Goal: Transaction & Acquisition: Book appointment/travel/reservation

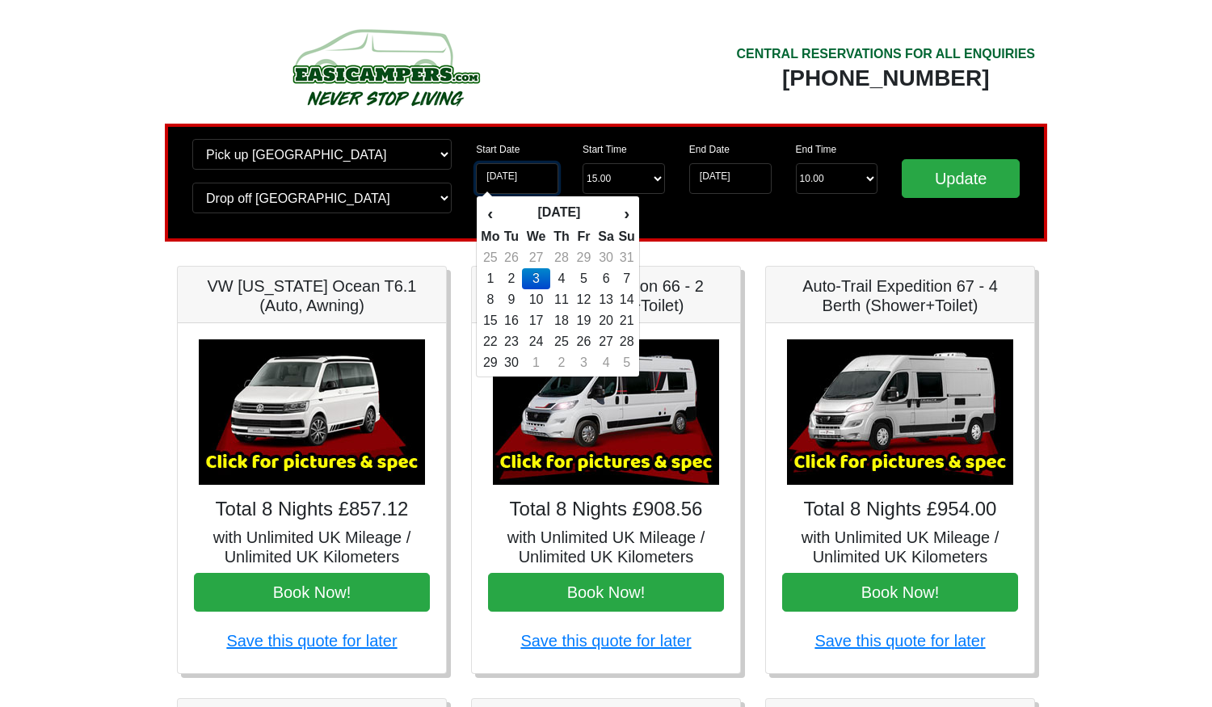
click at [533, 176] on input "03-09-2025" at bounding box center [517, 178] width 82 height 31
click at [614, 277] on td "6" at bounding box center [605, 278] width 23 height 21
type input "[DATE]"
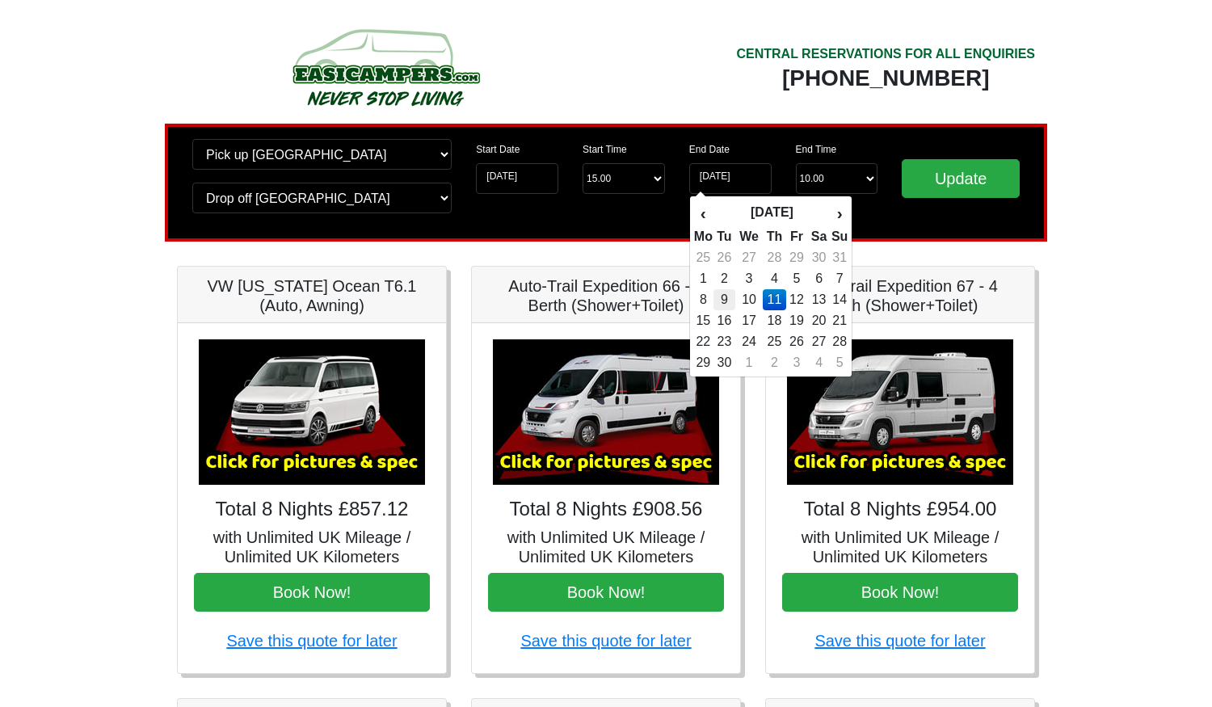
click at [732, 302] on td "9" at bounding box center [724, 299] width 22 height 21
type input "[DATE]"
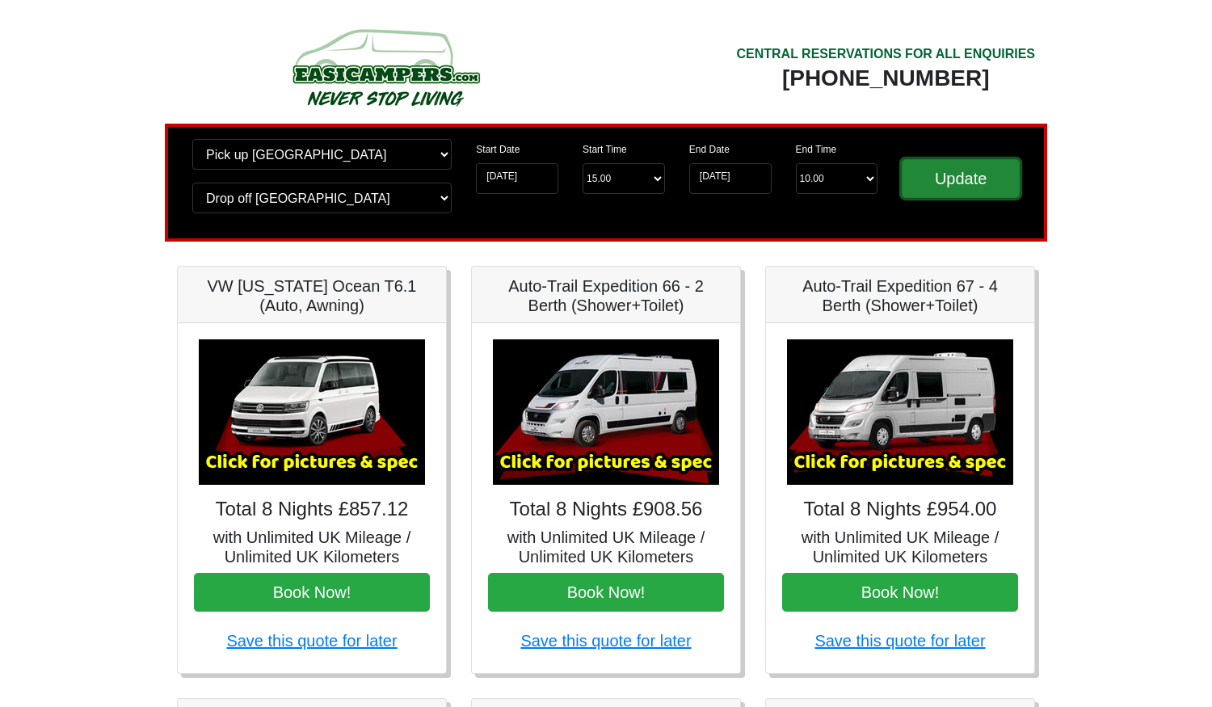
click at [935, 174] on input "Update" at bounding box center [960, 178] width 118 height 39
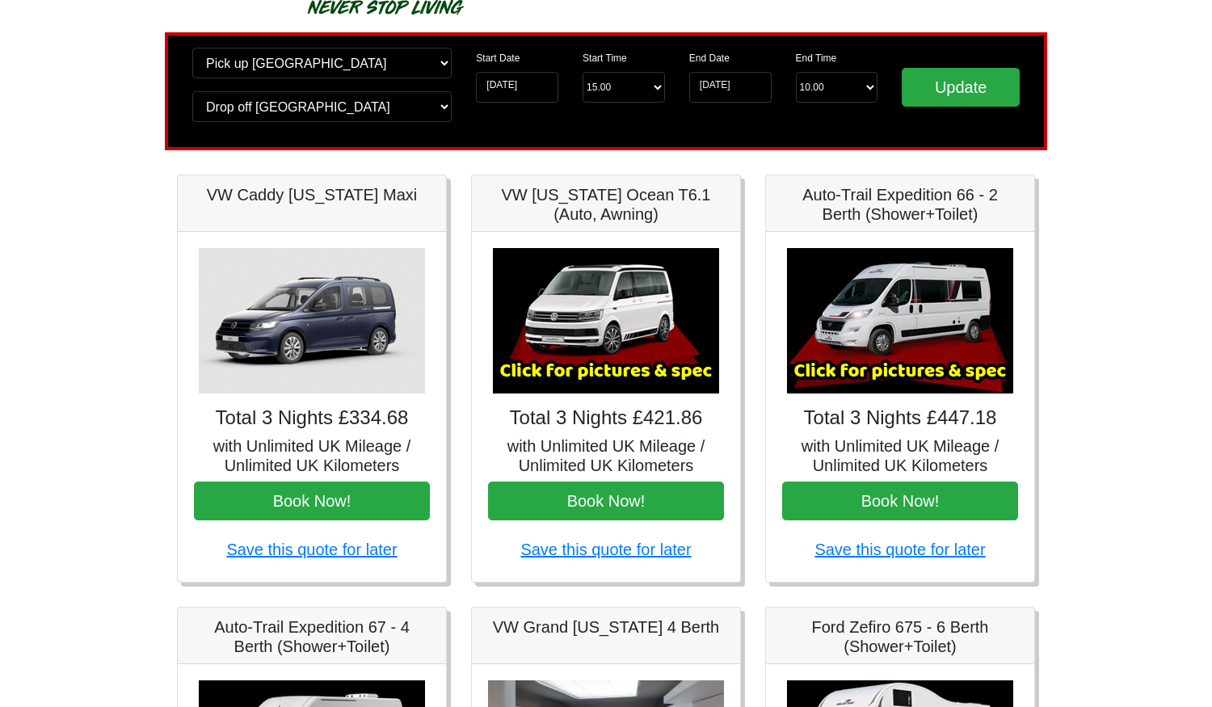
scroll to position [89, 0]
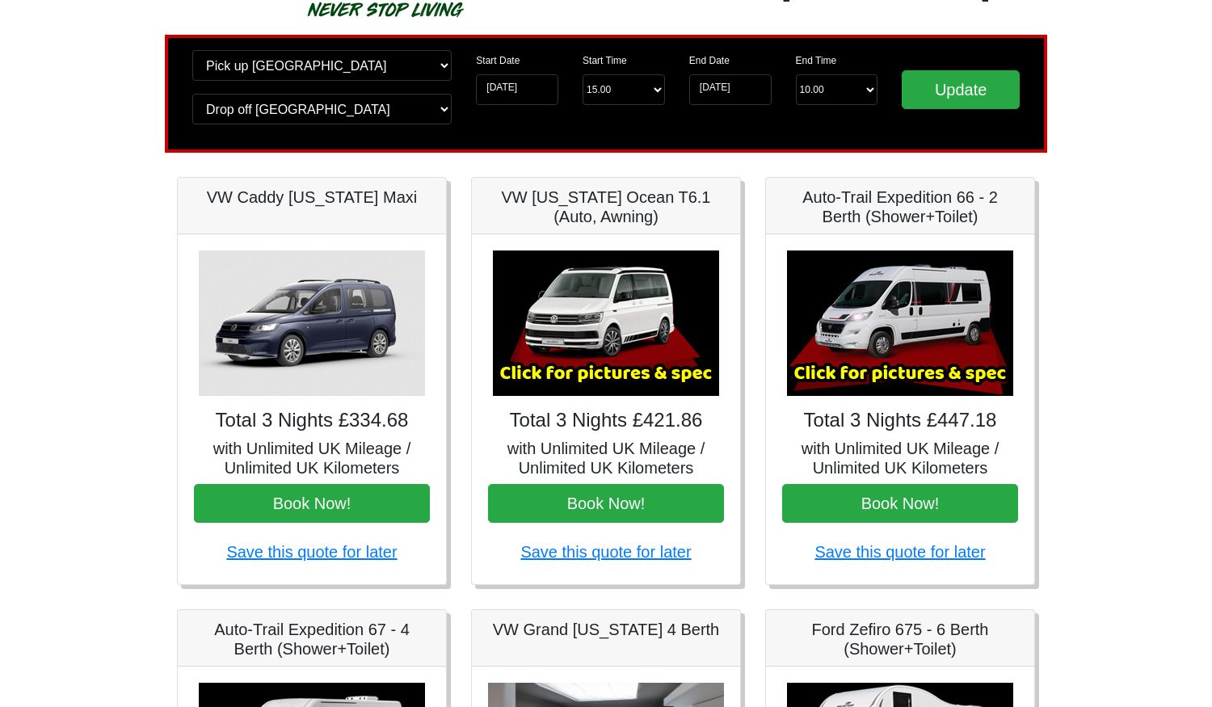
click at [306, 324] on img at bounding box center [312, 322] width 226 height 145
click at [322, 425] on h4 "Total 3 Nights £334.68" at bounding box center [312, 420] width 236 height 23
click at [303, 187] on h5 "VW Caddy [US_STATE] Maxi" at bounding box center [312, 196] width 236 height 19
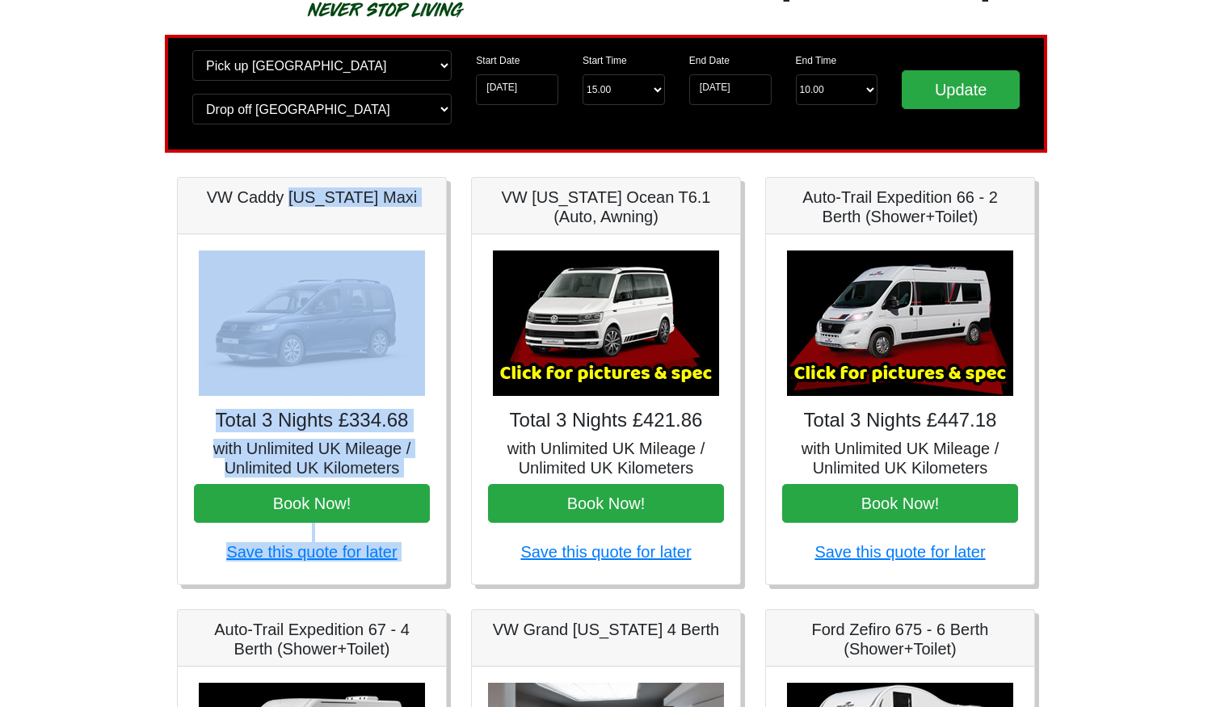
drag, startPoint x: 297, startPoint y: 203, endPoint x: 512, endPoint y: 211, distance: 215.0
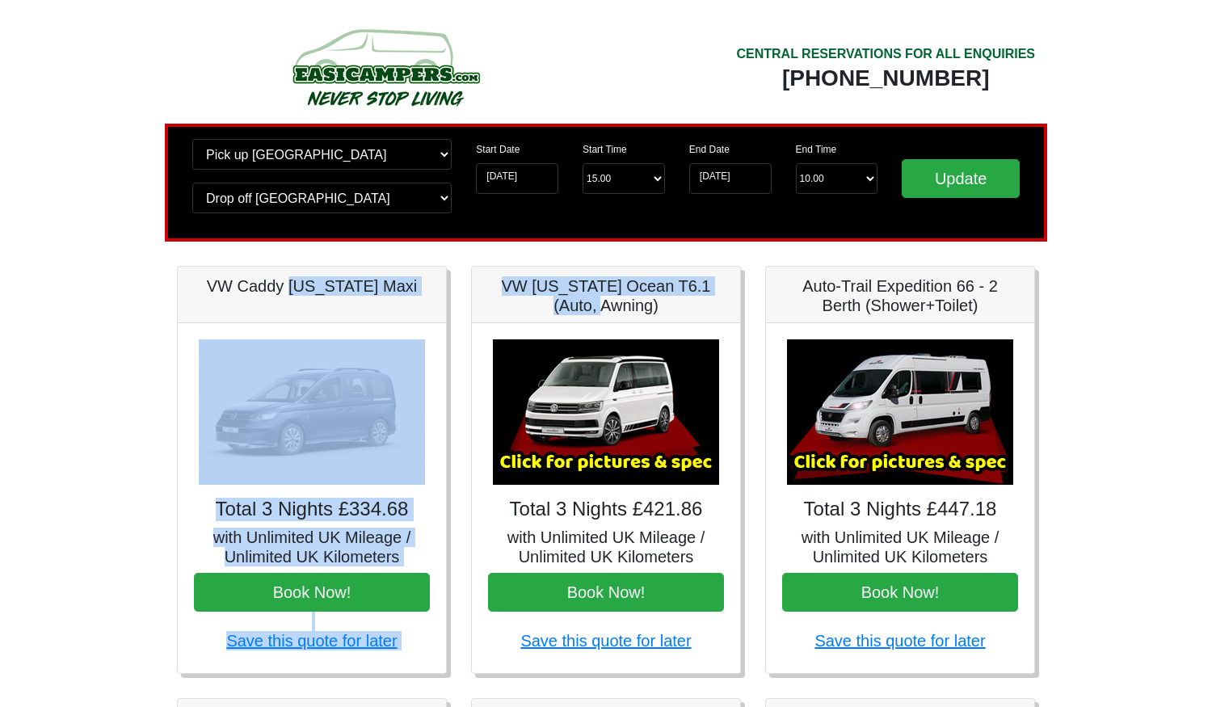
scroll to position [116, 0]
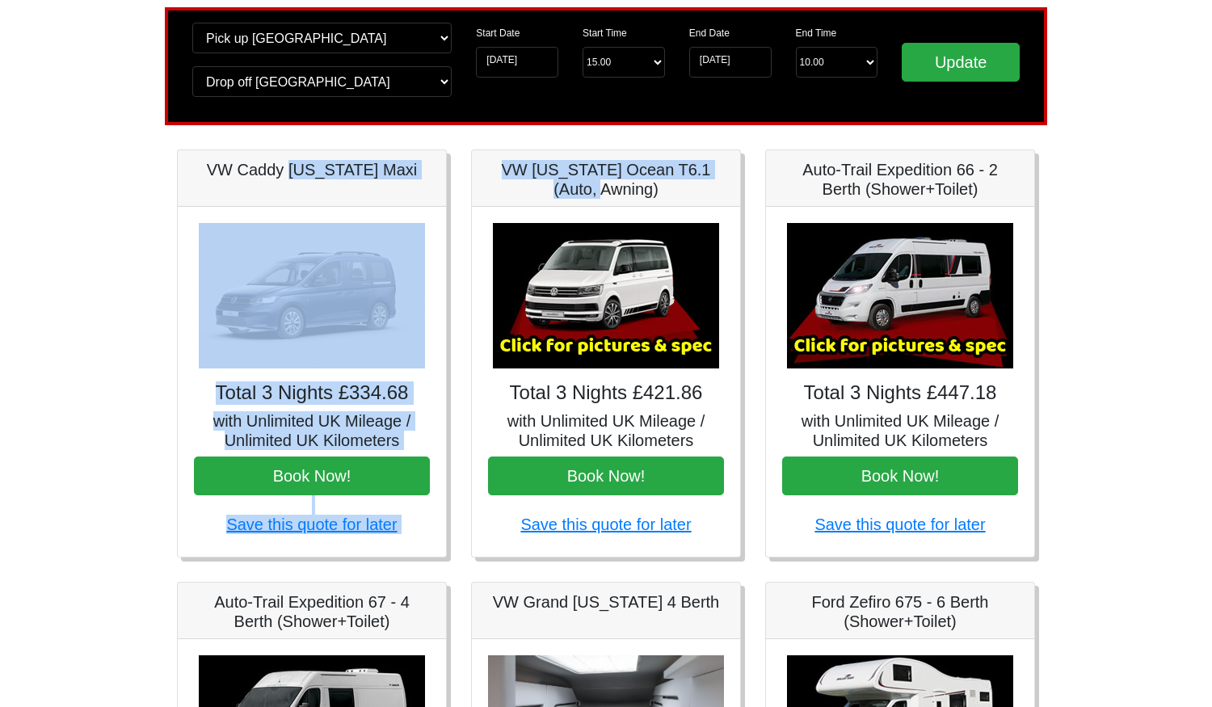
click at [372, 401] on h4 "Total 3 Nights £334.68" at bounding box center [312, 392] width 236 height 23
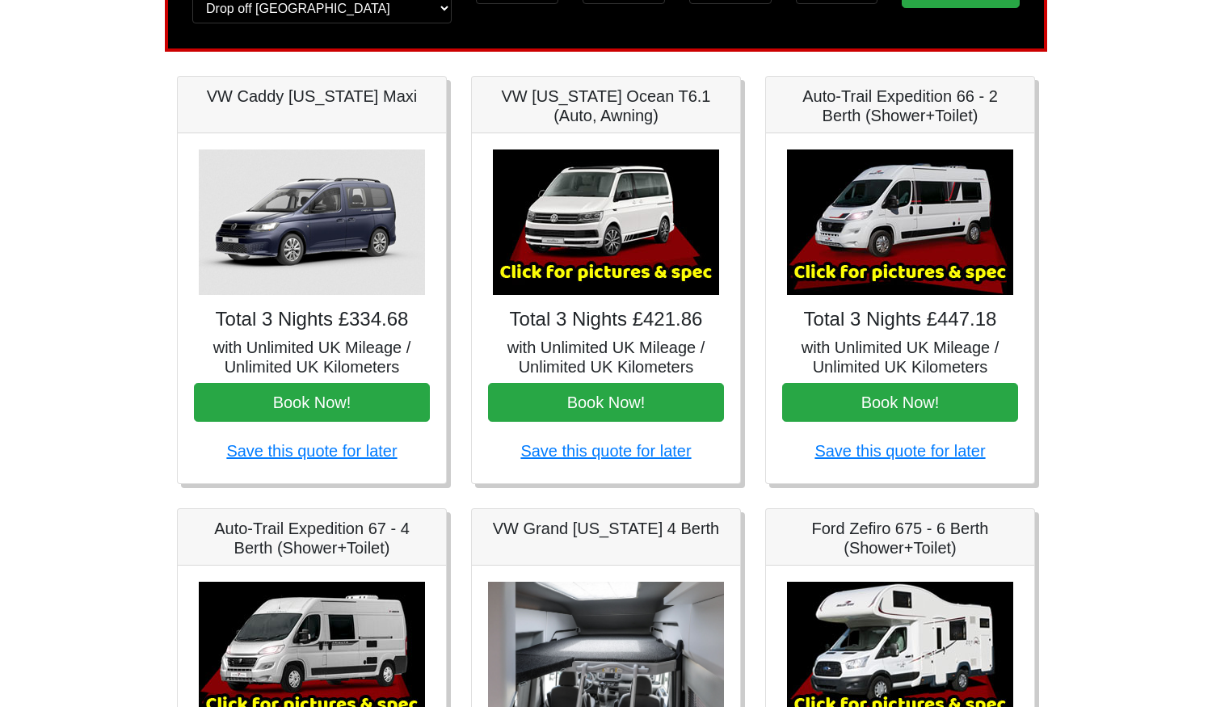
scroll to position [266, 0]
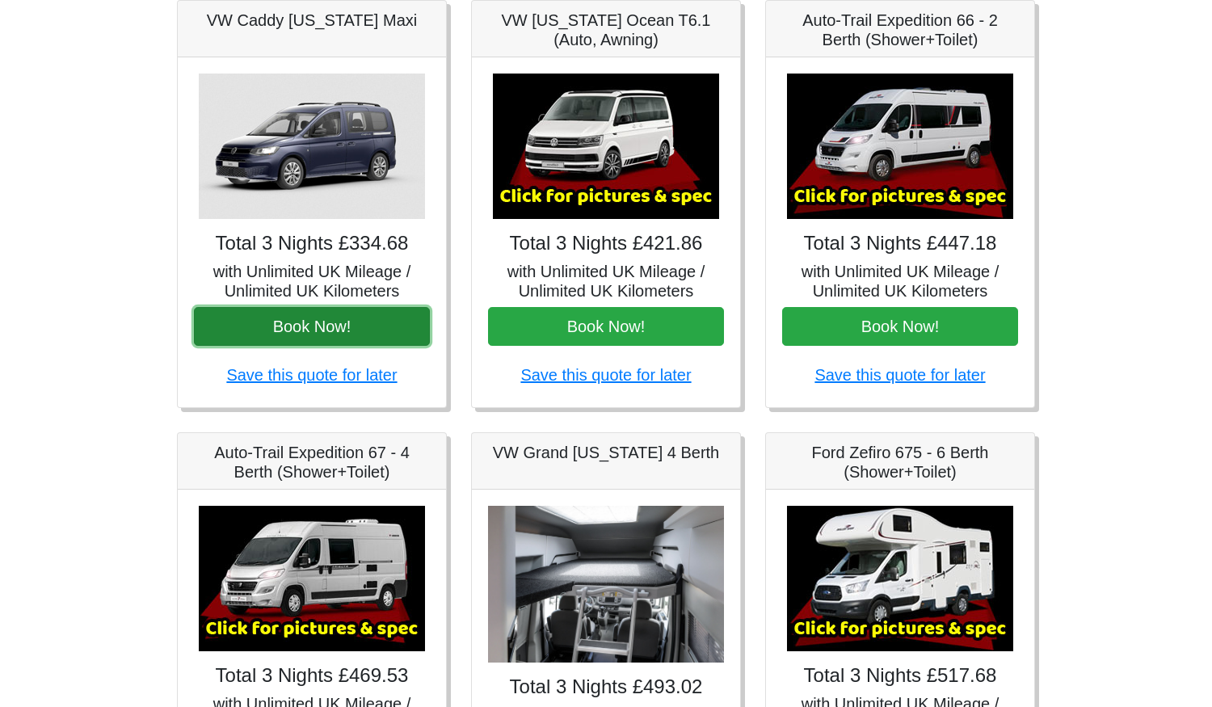
click at [389, 327] on button "Book Now!" at bounding box center [312, 326] width 236 height 39
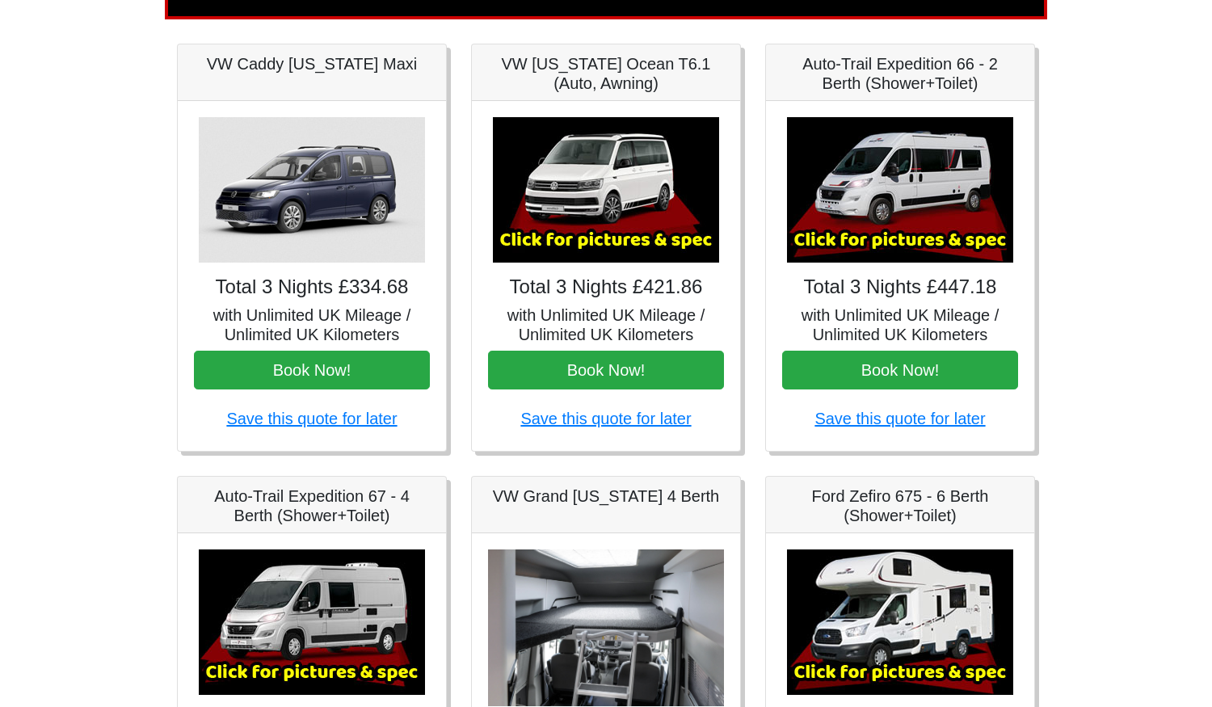
scroll to position [0, 0]
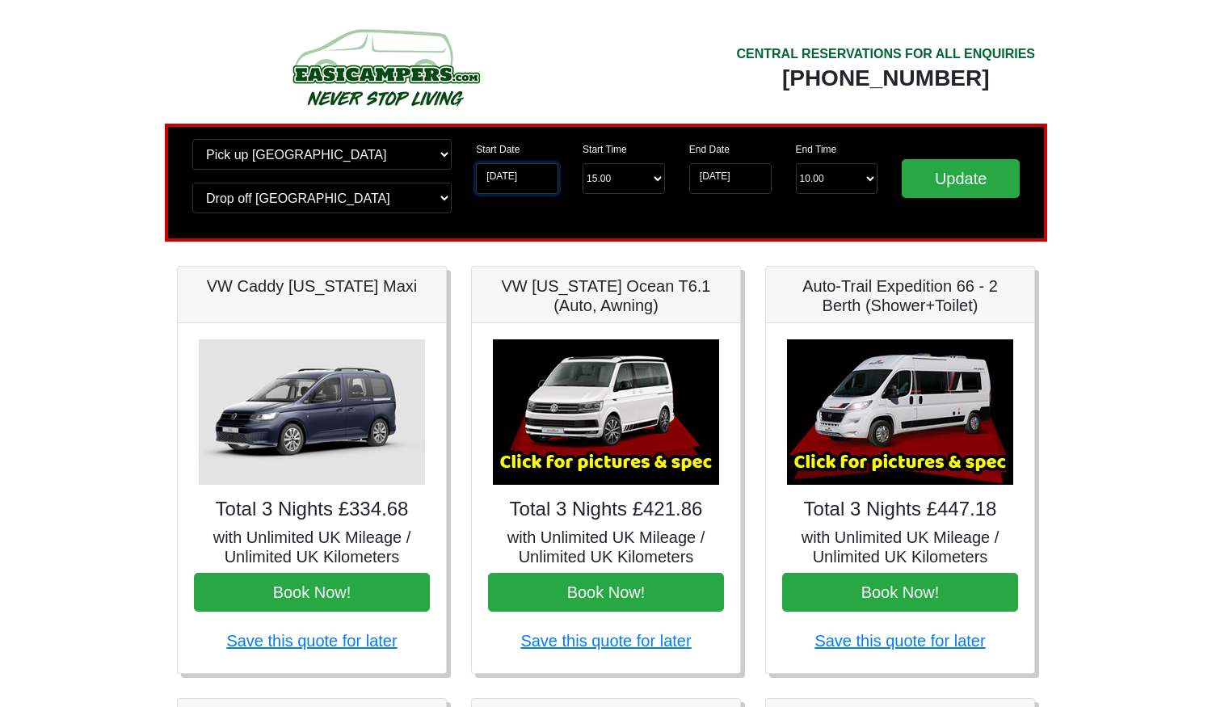
click at [508, 183] on input "[DATE]" at bounding box center [517, 178] width 82 height 31
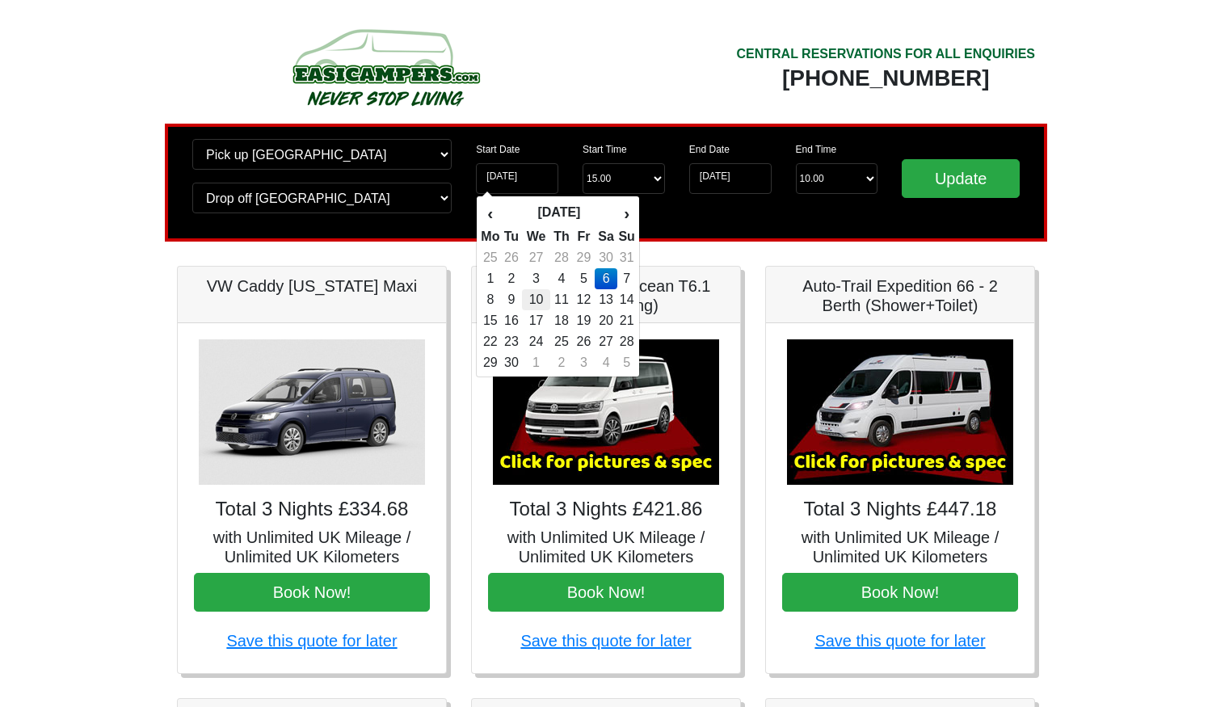
click at [538, 296] on td "10" at bounding box center [535, 299] width 27 height 21
type input "10-09-2025"
type input "11-09-2025"
click at [500, 181] on input "10-09-2025" at bounding box center [517, 178] width 82 height 31
click at [607, 275] on td "6" at bounding box center [605, 278] width 23 height 21
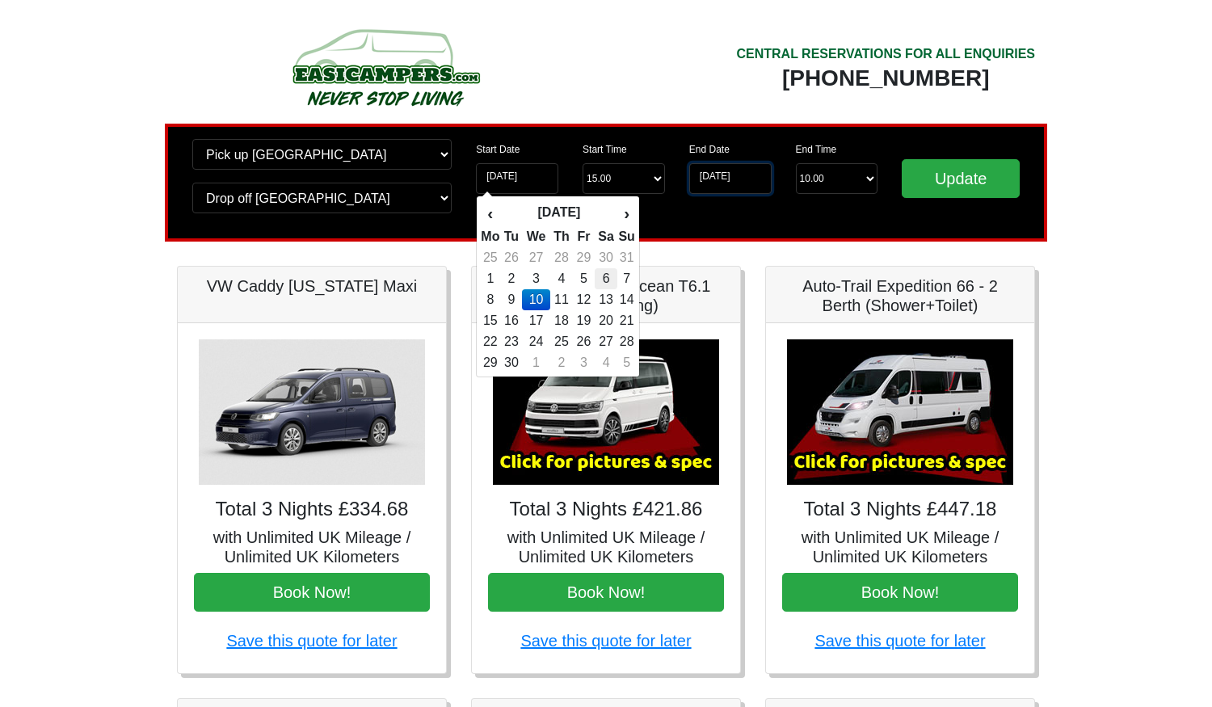
type input "[DATE]"
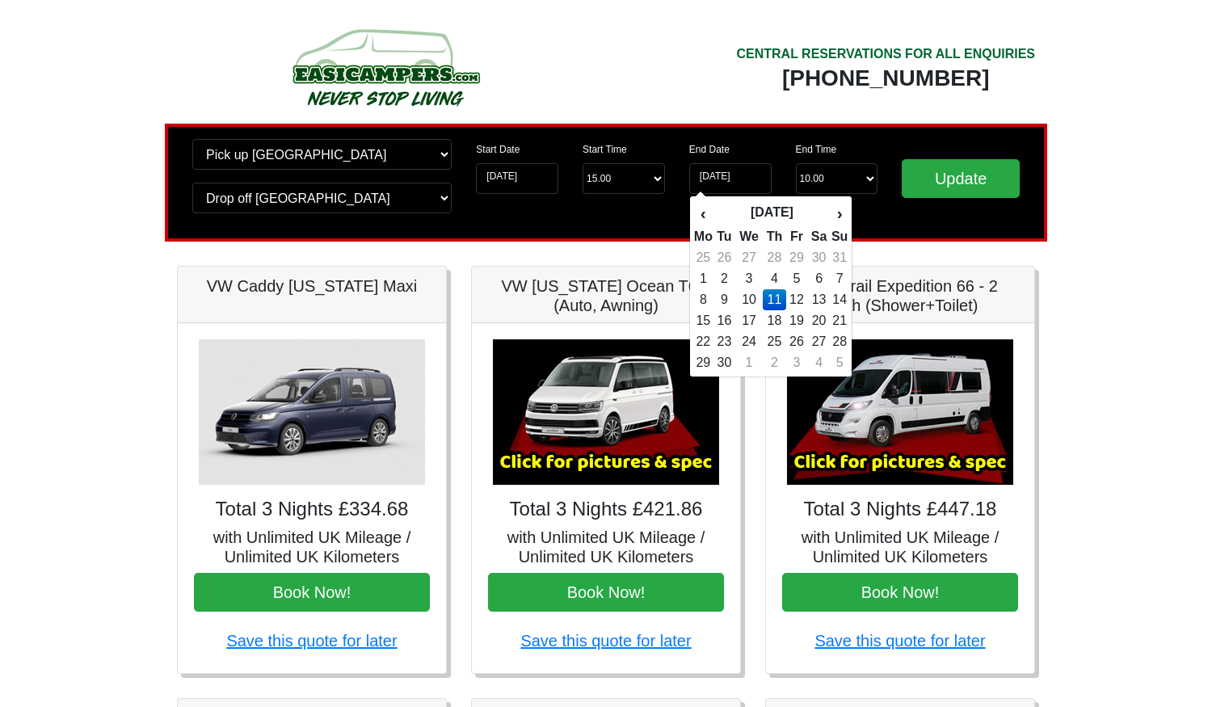
click at [775, 298] on td "11" at bounding box center [773, 299] width 23 height 21
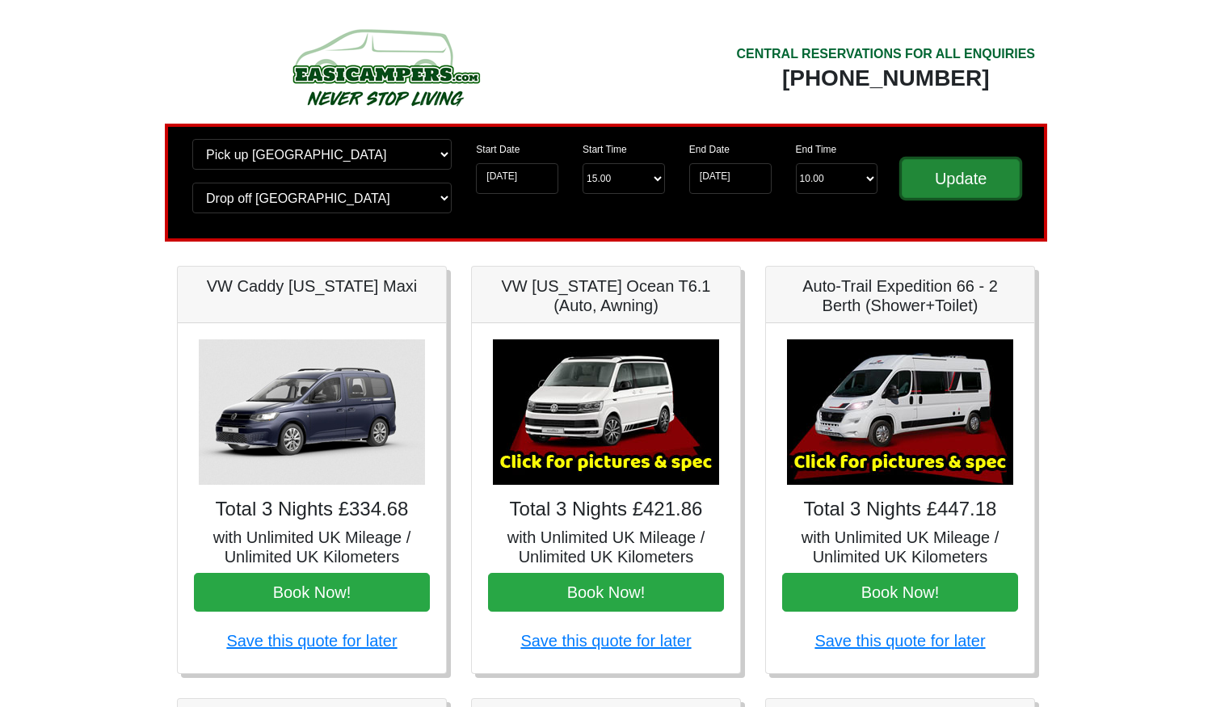
click at [999, 169] on input "Update" at bounding box center [960, 178] width 118 height 39
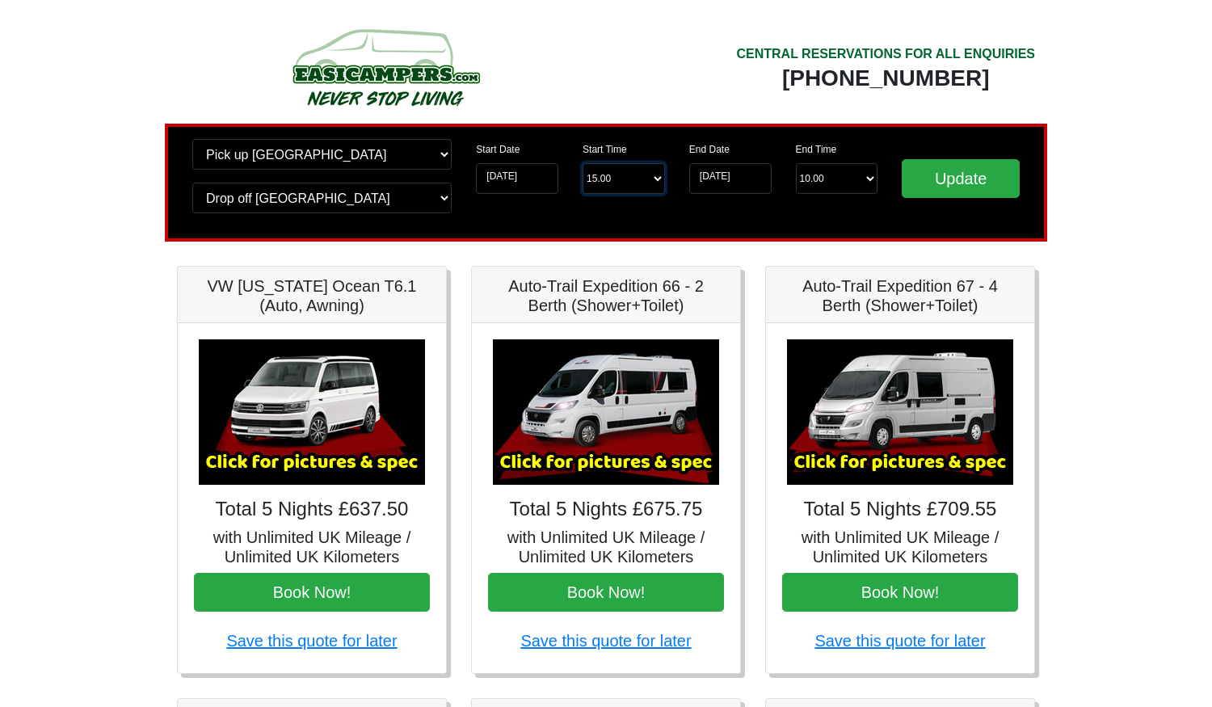
click at [620, 176] on select "Start Time 15.00 -------- 11.00 am (Saturday & Sunday Only) 12.00 pm (Saturday)…" at bounding box center [623, 178] width 82 height 31
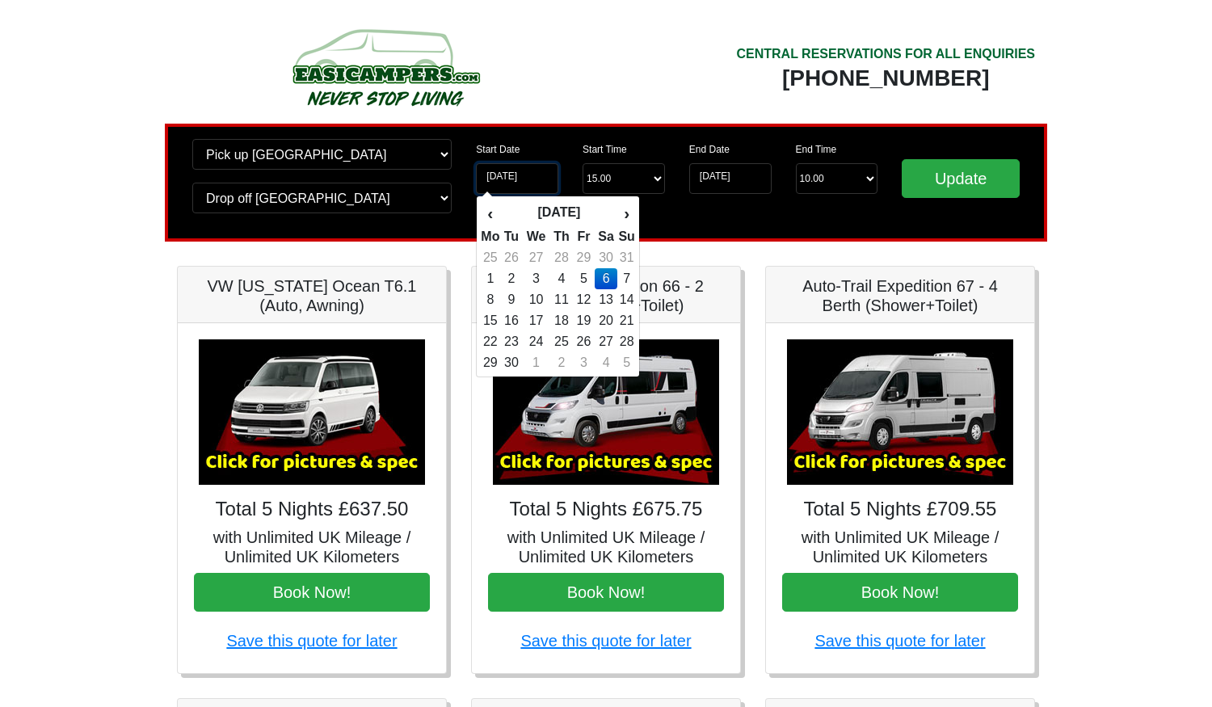
click at [527, 181] on input "[DATE]" at bounding box center [517, 178] width 82 height 31
click at [761, 191] on input "[DATE]" at bounding box center [730, 178] width 82 height 31
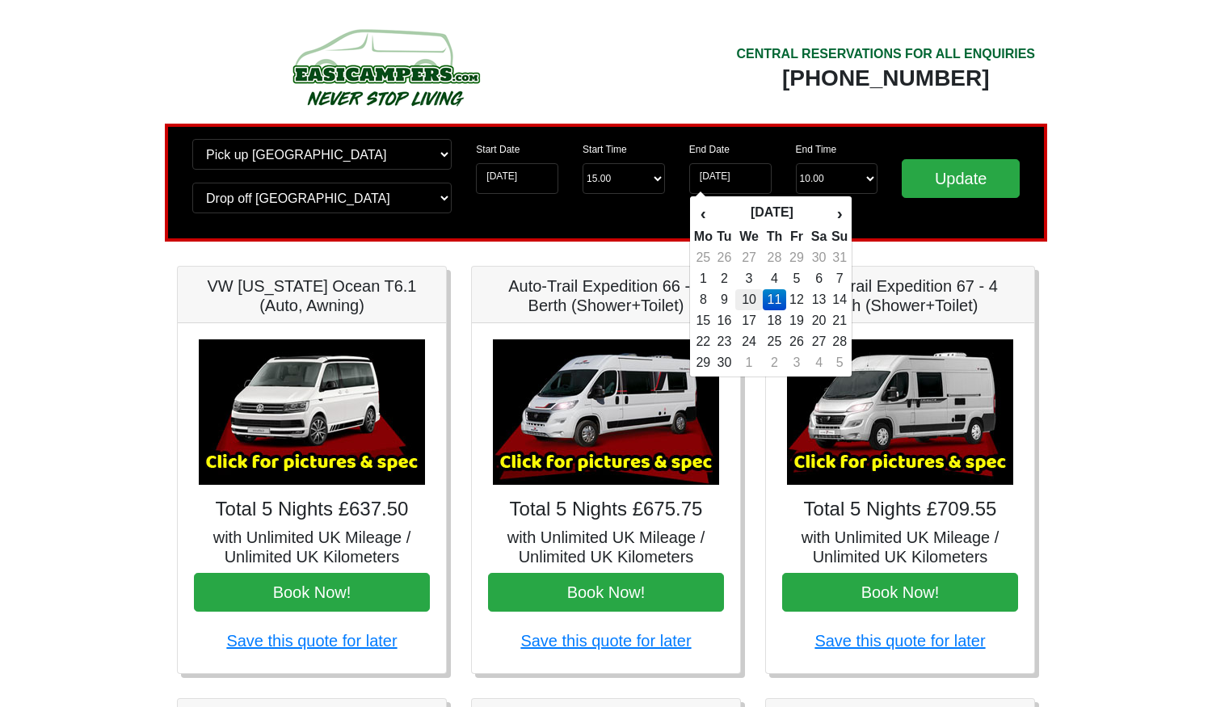
click at [755, 295] on td "10" at bounding box center [748, 299] width 27 height 21
type input "10-09-2025"
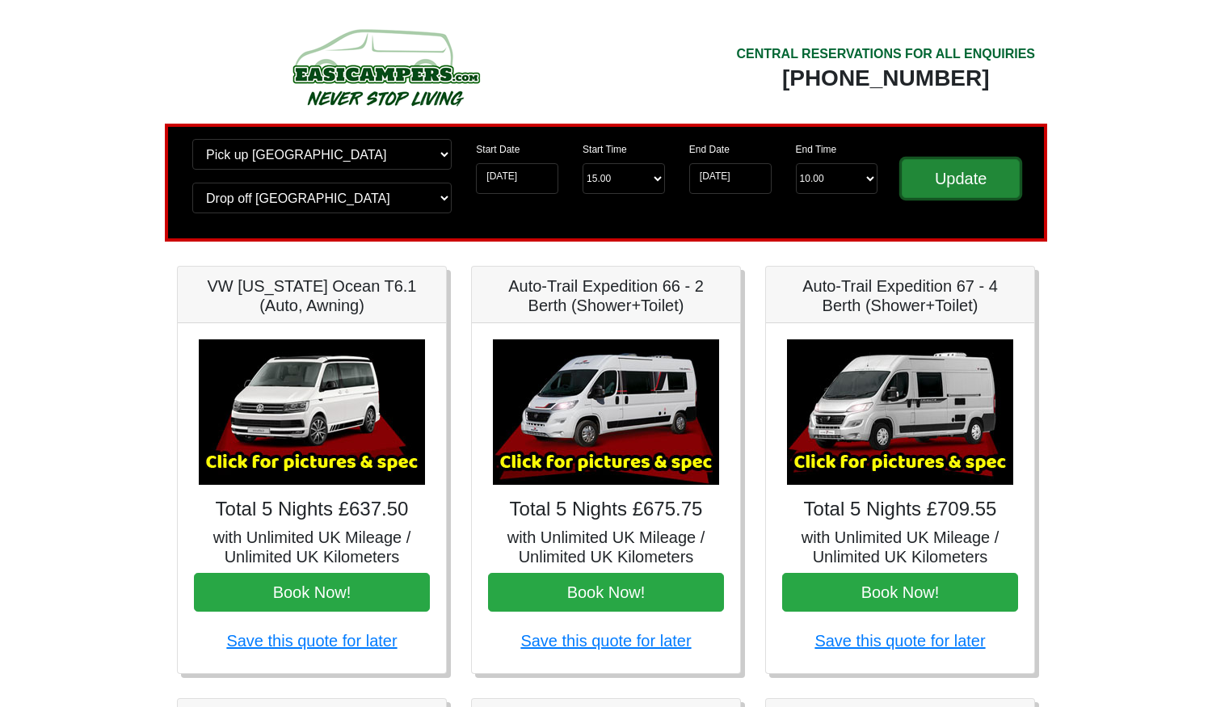
click at [981, 183] on input "Update" at bounding box center [960, 178] width 118 height 39
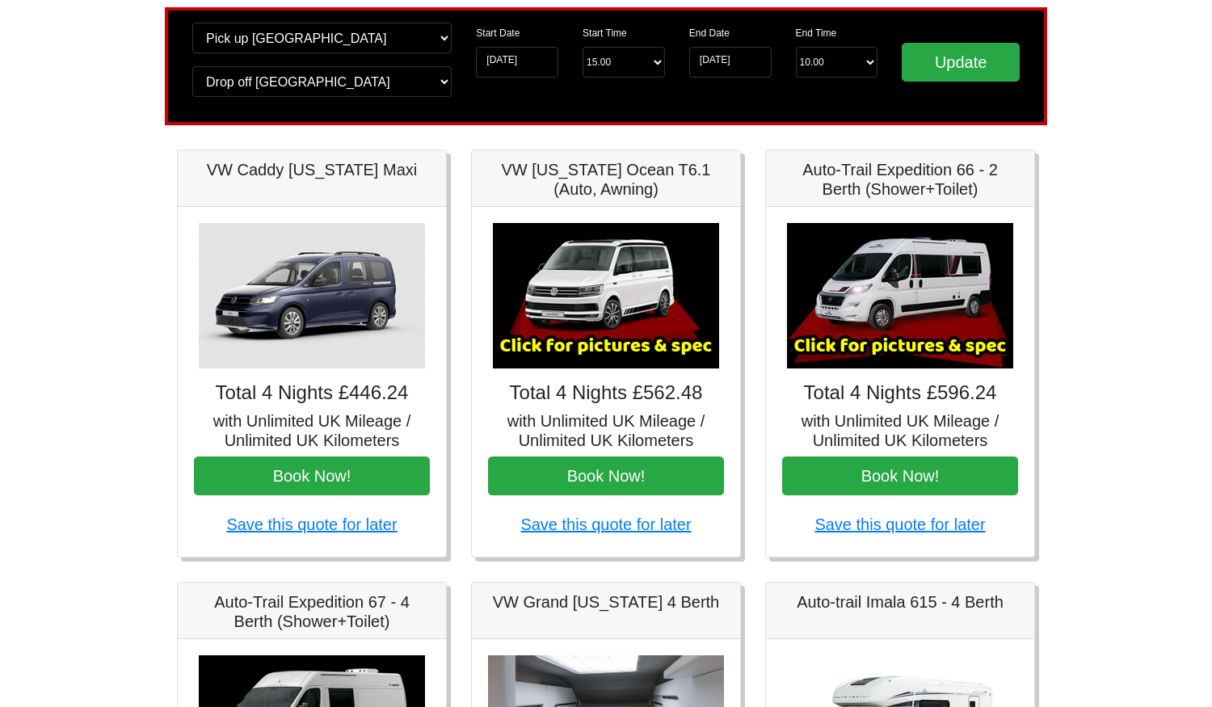
scroll to position [117, 0]
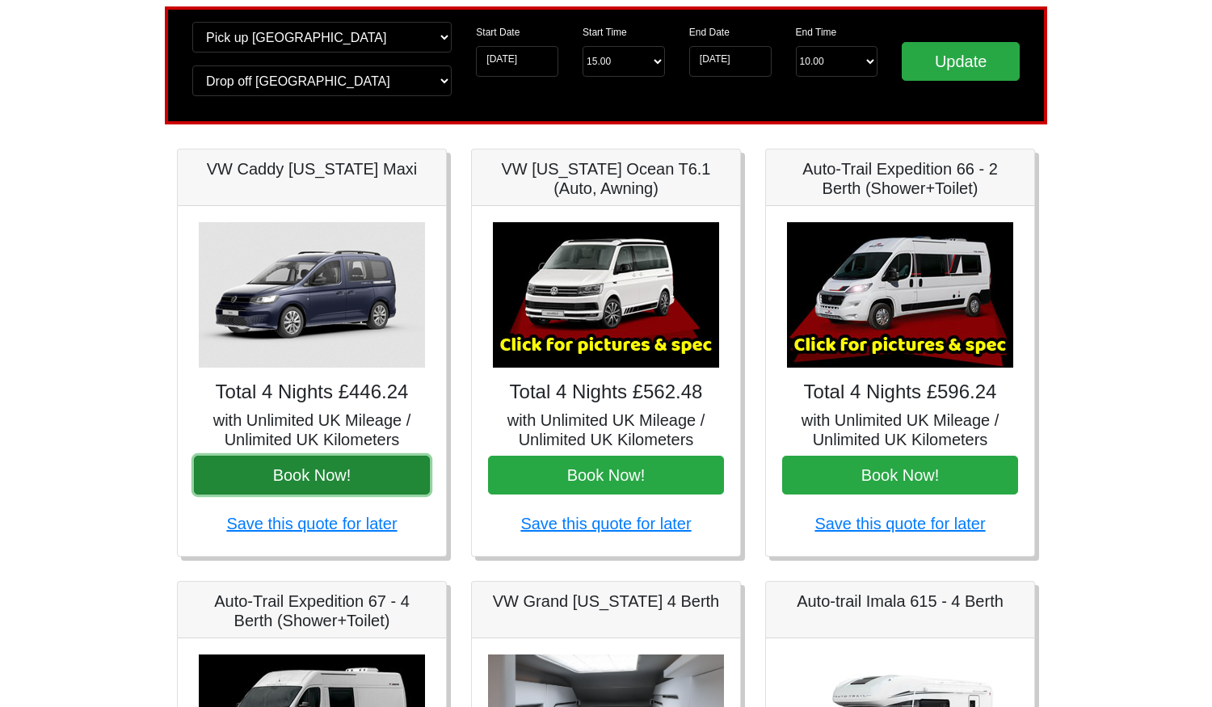
click at [322, 473] on button "Book Now!" at bounding box center [312, 475] width 236 height 39
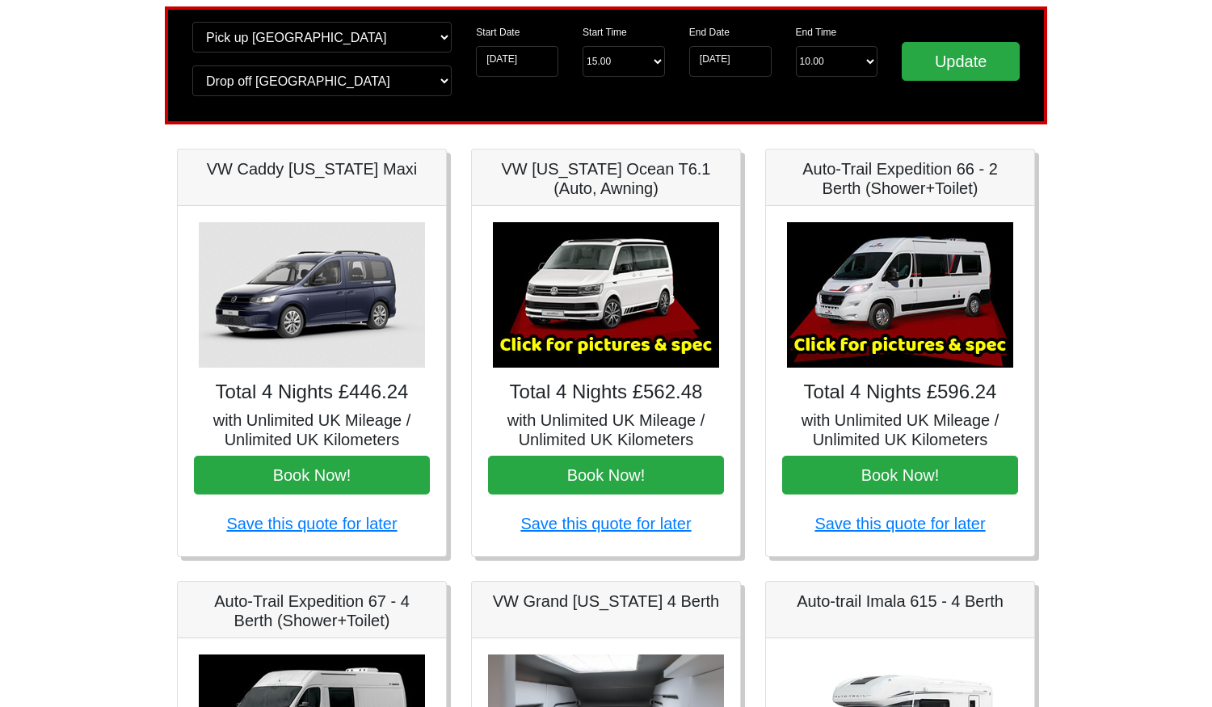
scroll to position [0, 0]
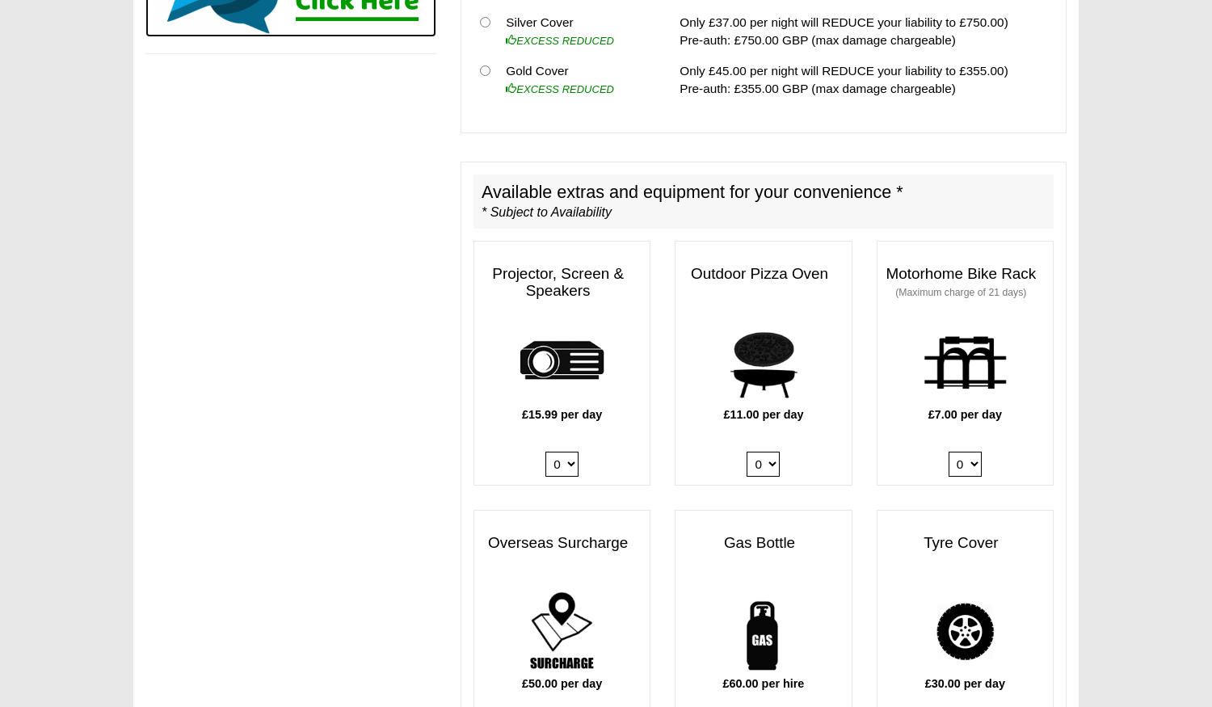
scroll to position [713, 0]
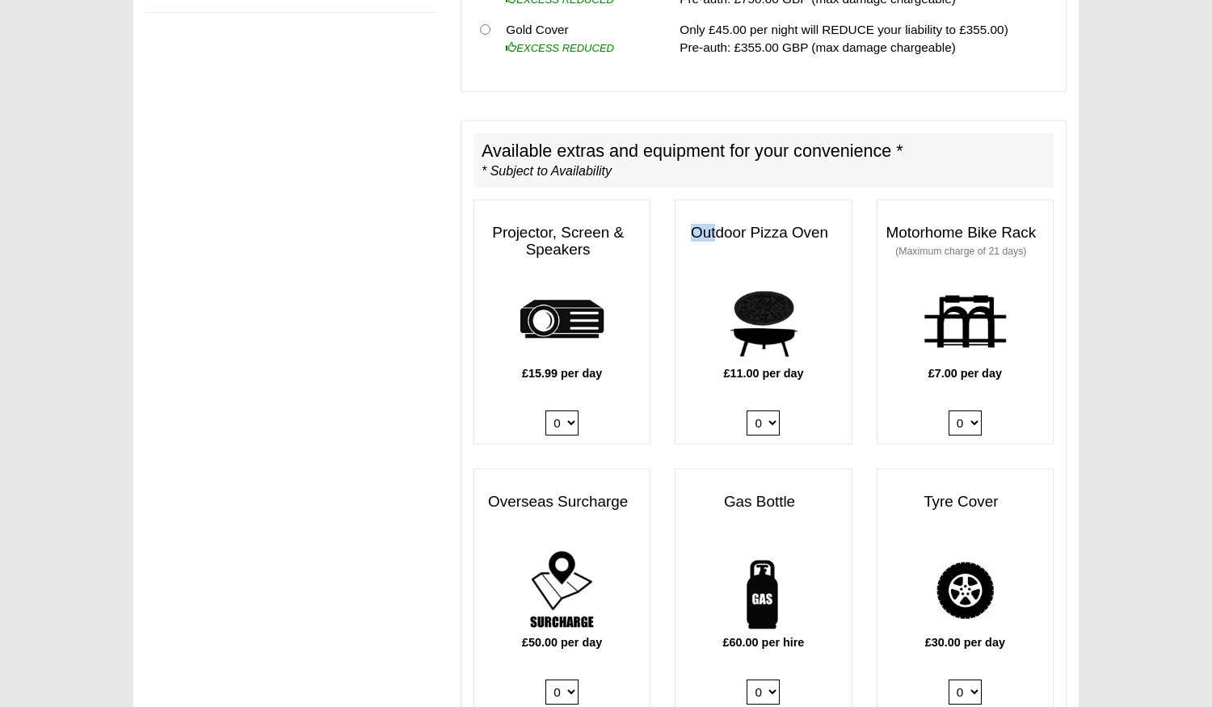
drag, startPoint x: 729, startPoint y: 212, endPoint x: 856, endPoint y: 196, distance: 128.5
click at [856, 200] on div "Outdoor Pizza Oven £11.00 per day 0 1" at bounding box center [762, 322] width 201 height 245
drag, startPoint x: 789, startPoint y: 226, endPoint x: 734, endPoint y: 217, distance: 55.6
click at [734, 217] on h3 "Outdoor Pizza Oven" at bounding box center [762, 232] width 175 height 33
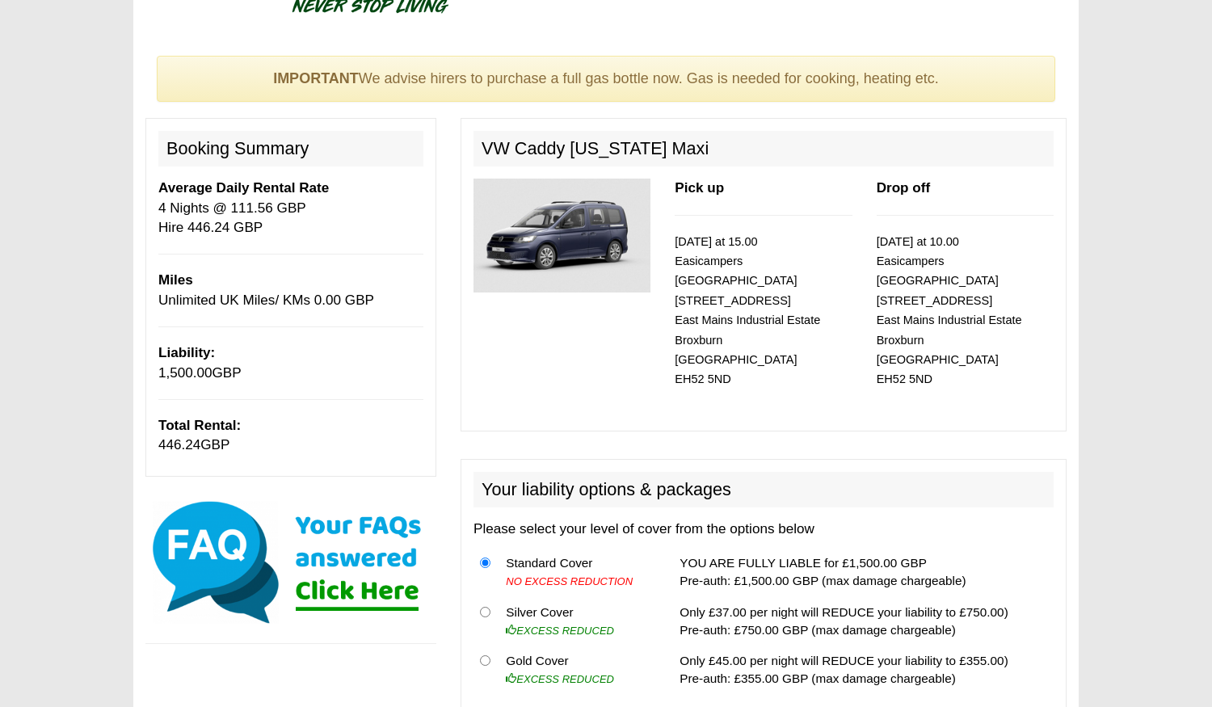
scroll to position [83, 0]
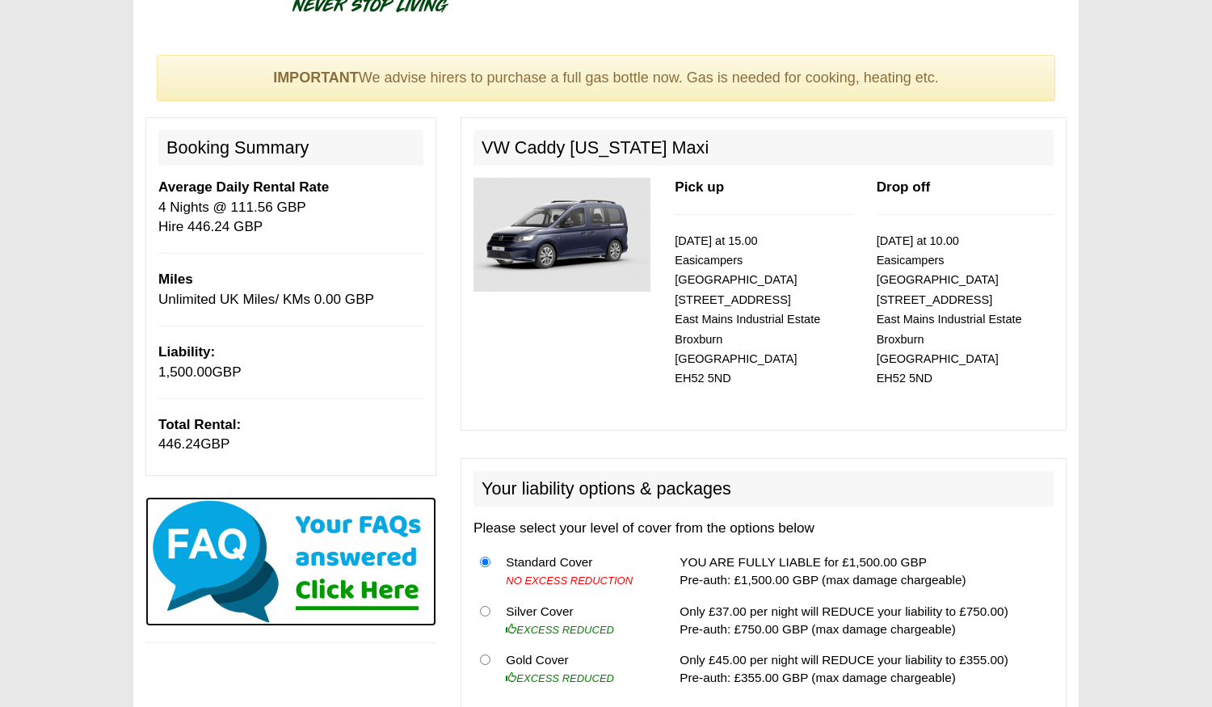
click at [380, 593] on img at bounding box center [290, 561] width 291 height 129
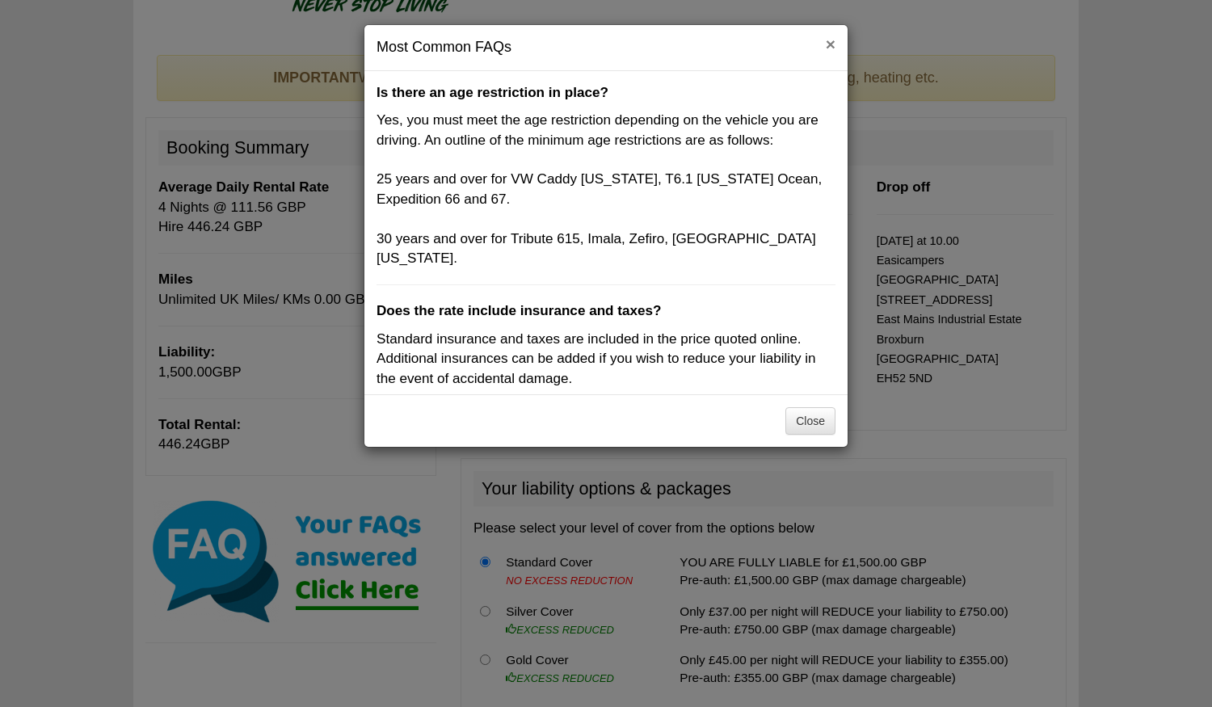
click at [825, 41] on button "×" at bounding box center [830, 44] width 10 height 17
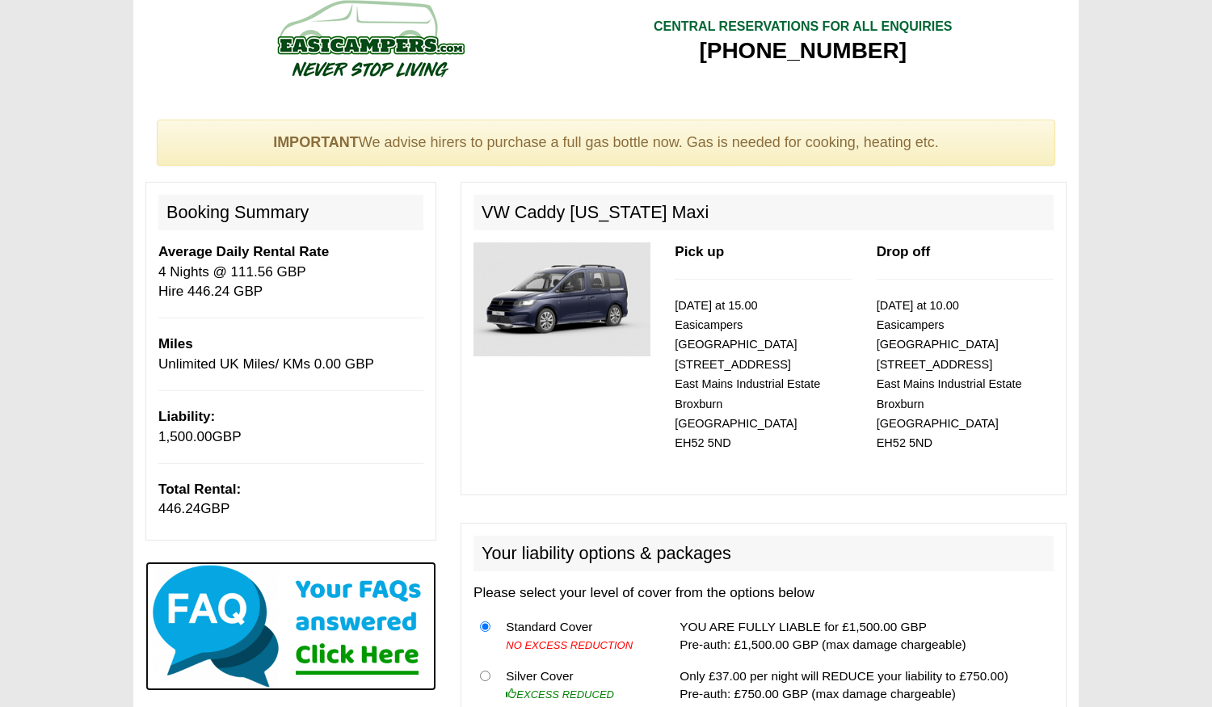
scroll to position [14, 0]
